Goal: Book appointment/travel/reservation

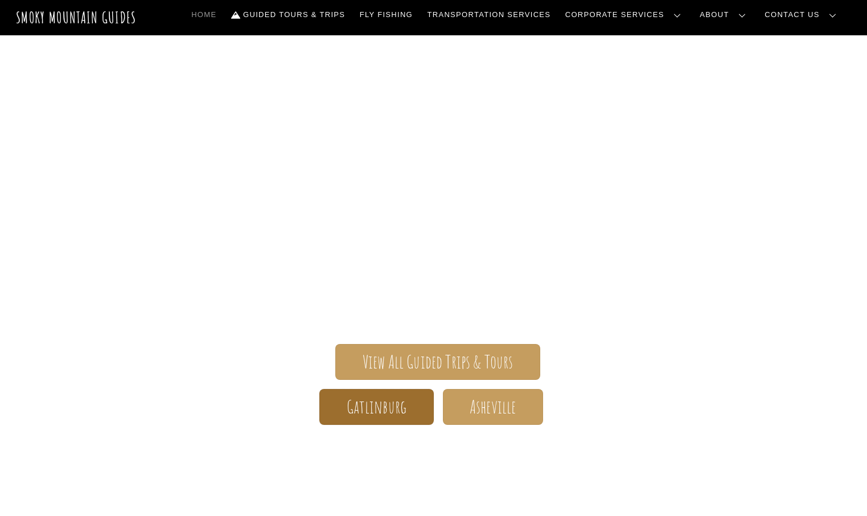
click at [380, 406] on span "Gatlinburg" at bounding box center [377, 407] width 60 height 12
click at [386, 418] on link "Gatlinburg" at bounding box center [376, 407] width 114 height 36
click at [399, 418] on link "Gatlinburg" at bounding box center [376, 407] width 114 height 36
click at [411, 415] on link "Gatlinburg" at bounding box center [376, 407] width 114 height 36
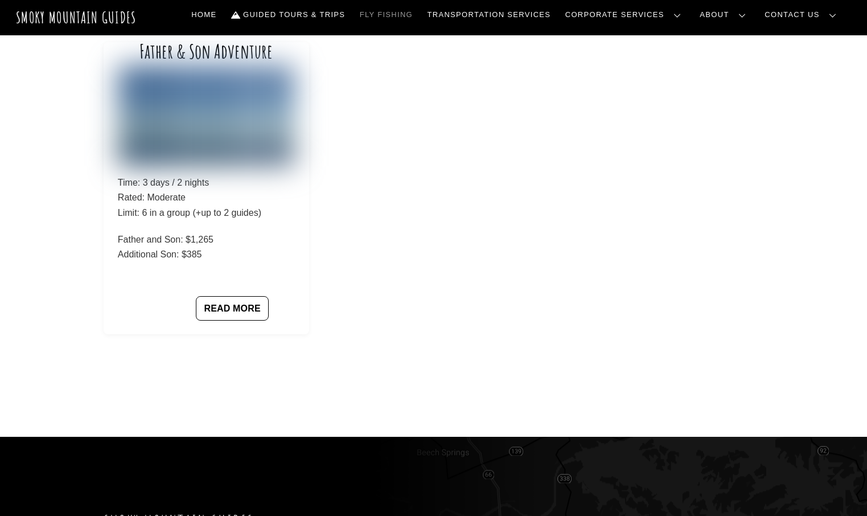
scroll to position [126, 0]
